Goal: Task Accomplishment & Management: Use online tool/utility

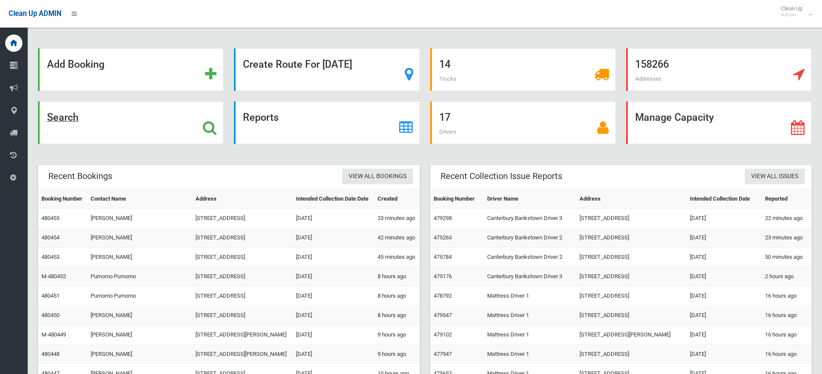
click at [211, 122] on icon at bounding box center [210, 127] width 14 height 15
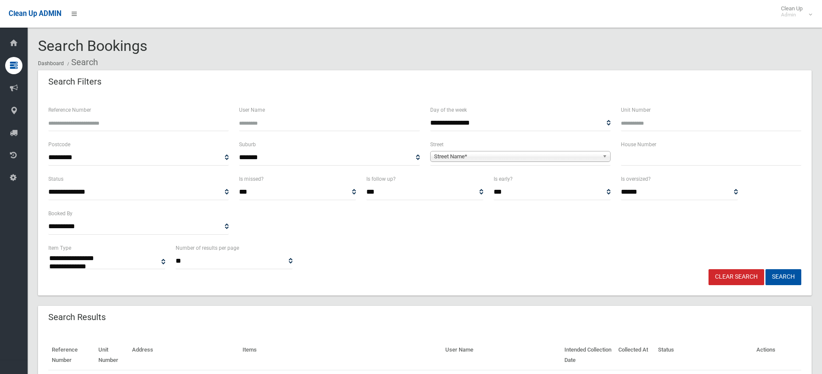
select select
click at [640, 159] on input "text" at bounding box center [711, 158] width 180 height 16
type input "**"
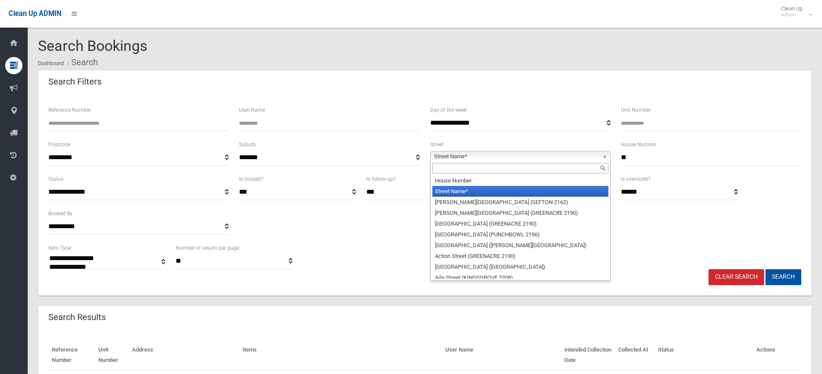
click at [605, 155] on b at bounding box center [606, 156] width 8 height 10
click at [582, 169] on input "text" at bounding box center [520, 168] width 176 height 10
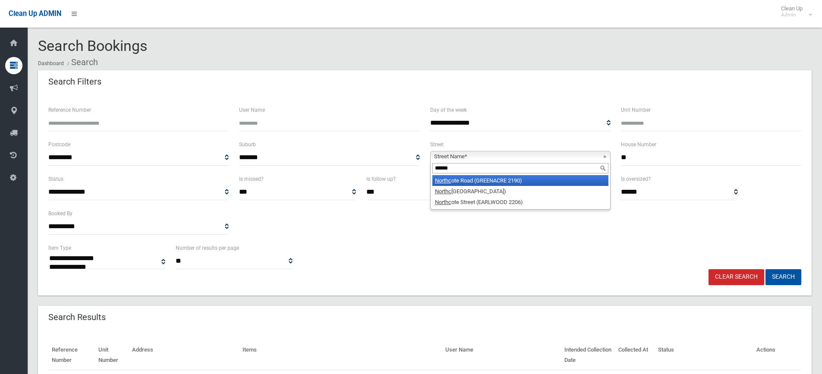
type input "******"
click at [511, 181] on li "Northc ote Road (GREENACRE 2190)" at bounding box center [520, 180] width 176 height 11
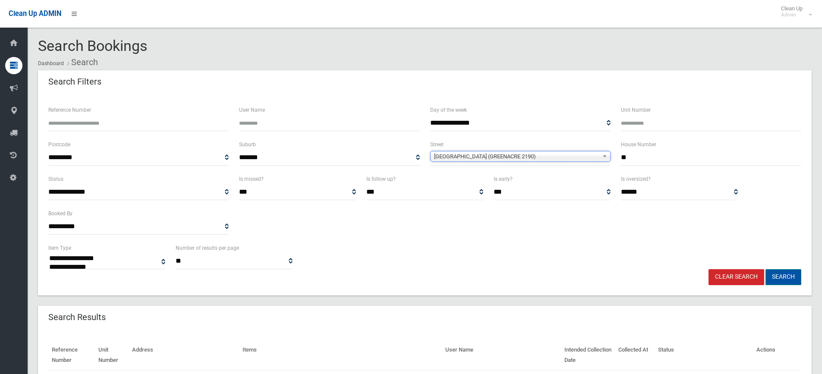
click at [788, 274] on button "Search" at bounding box center [783, 277] width 36 height 16
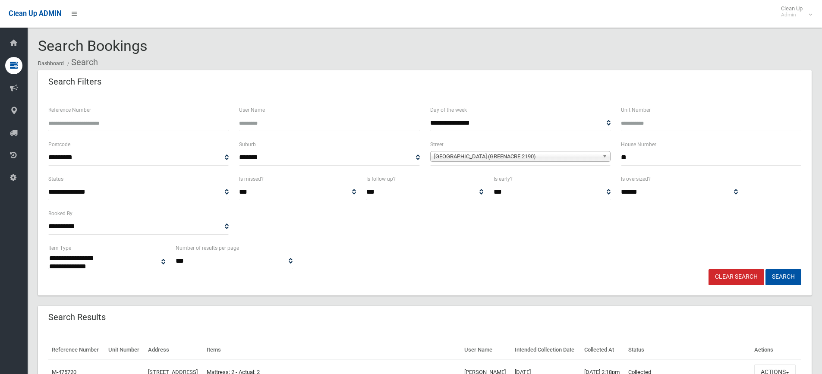
select select
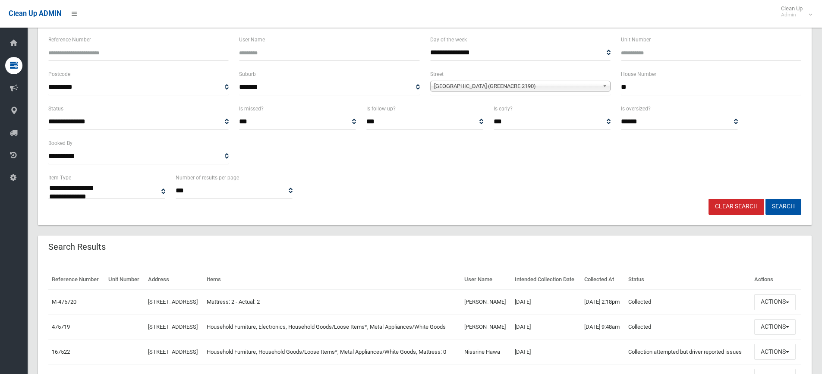
scroll to position [147, 0]
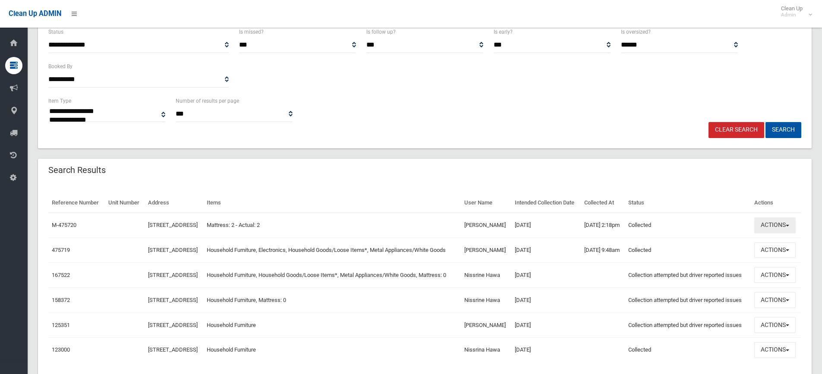
click at [789, 226] on span "button" at bounding box center [786, 226] width 3 height 2
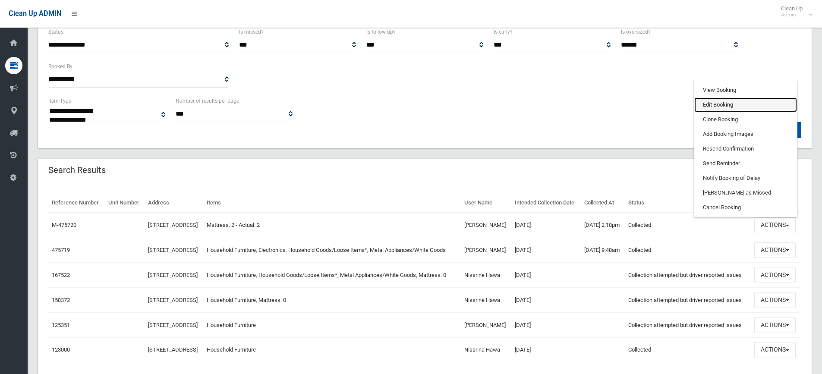
click at [731, 112] on link "Edit Booking" at bounding box center [745, 104] width 103 height 15
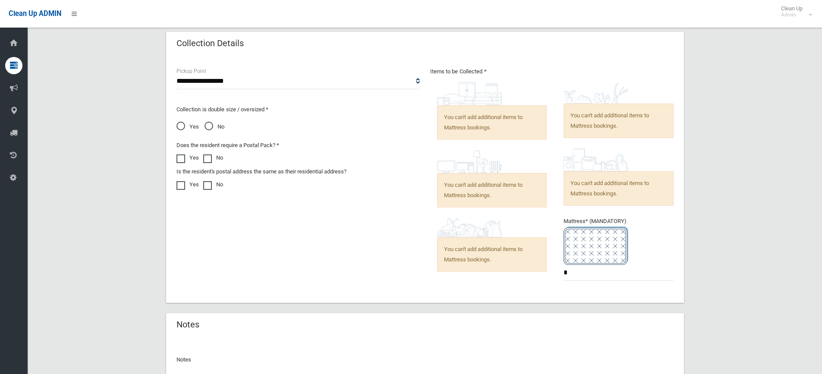
scroll to position [644, 0]
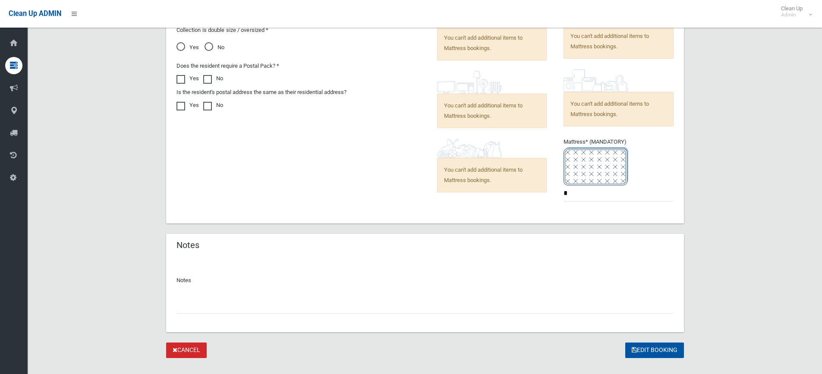
click at [265, 311] on input "text" at bounding box center [424, 306] width 497 height 16
type input "**********"
click at [651, 348] on button "Edit Booking" at bounding box center [654, 350] width 59 height 16
